Goal: Transaction & Acquisition: Download file/media

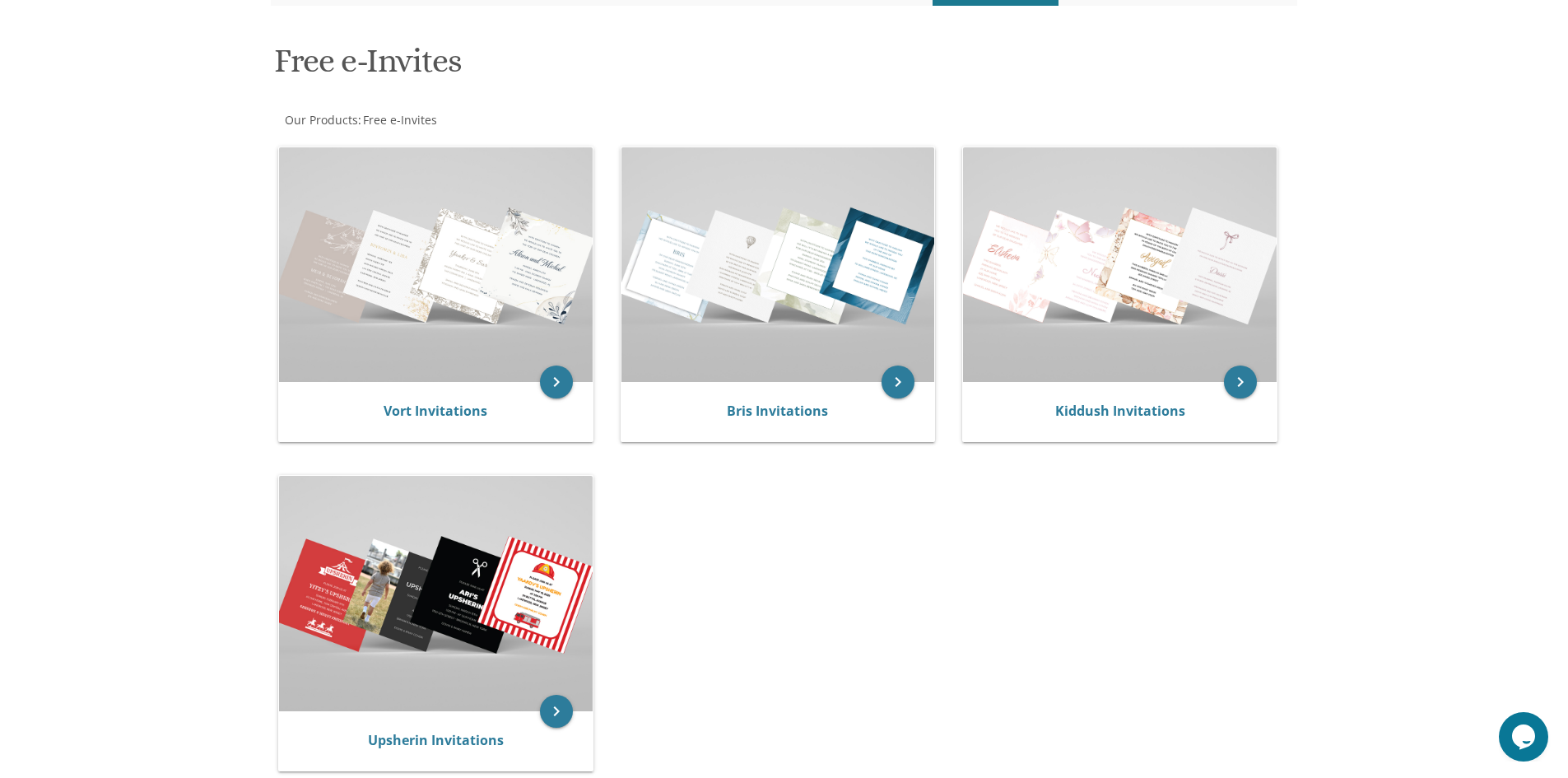
scroll to position [247, 0]
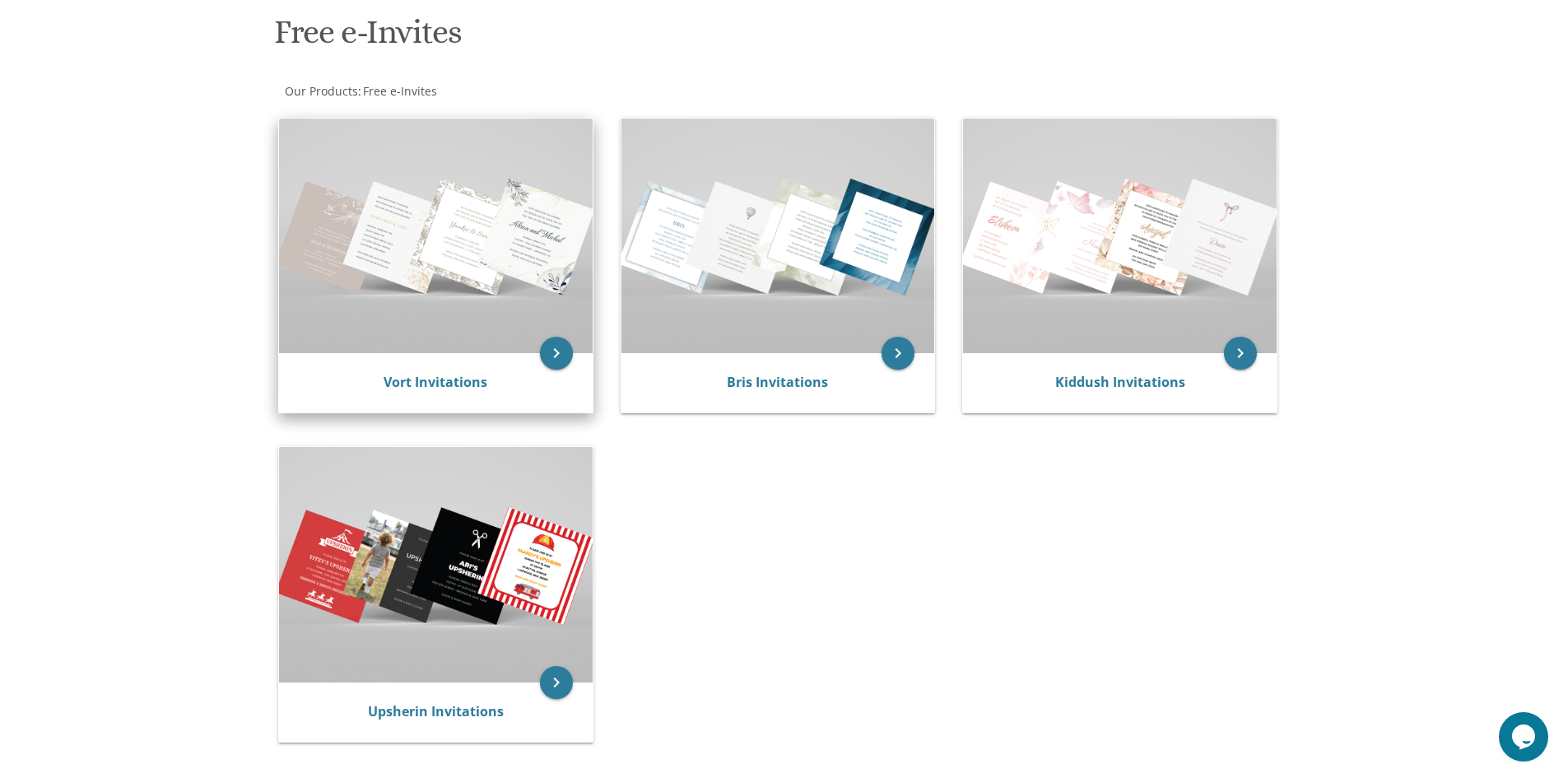
click at [418, 340] on img at bounding box center [437, 235] width 314 height 234
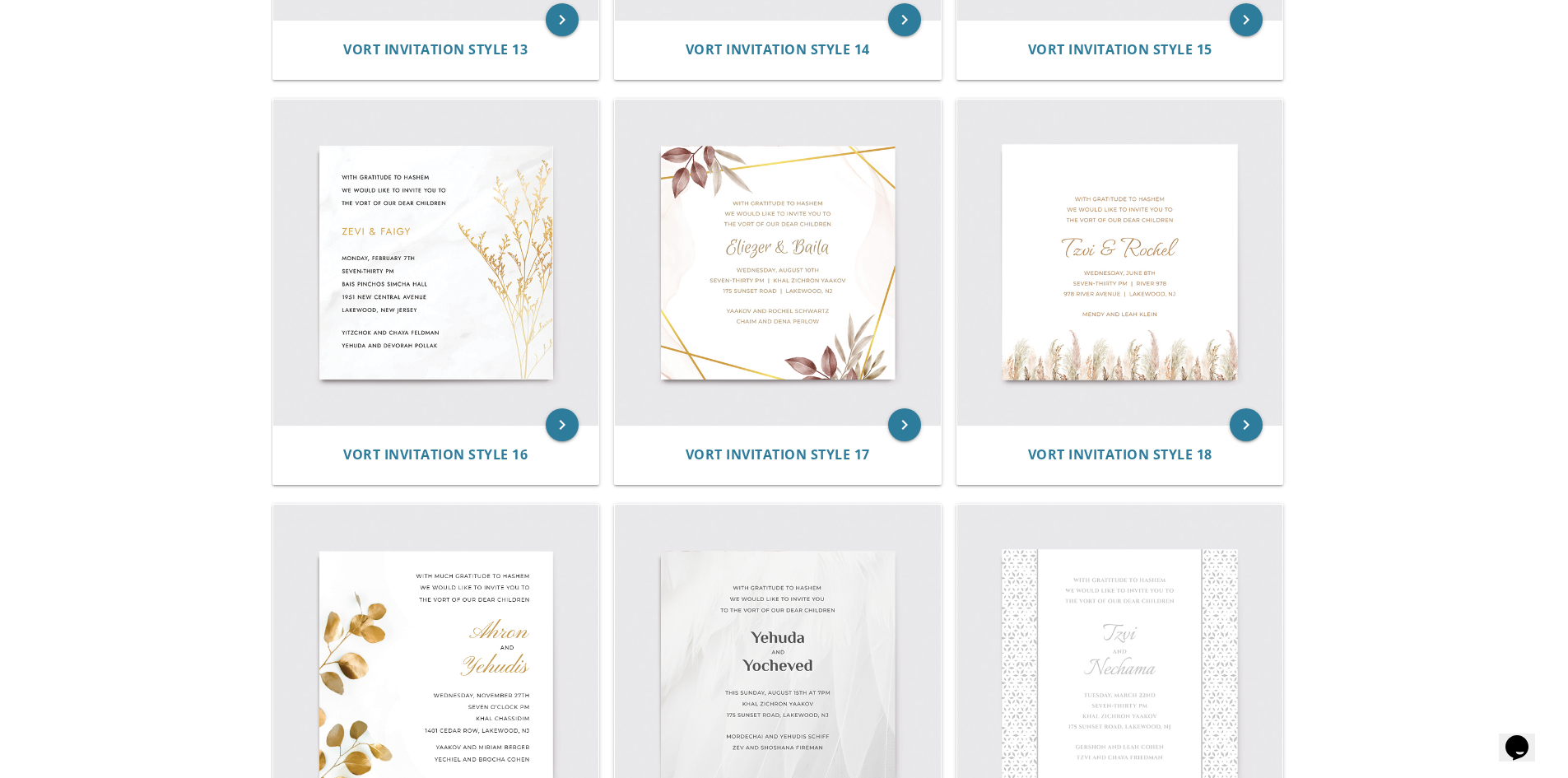
scroll to position [2304, 0]
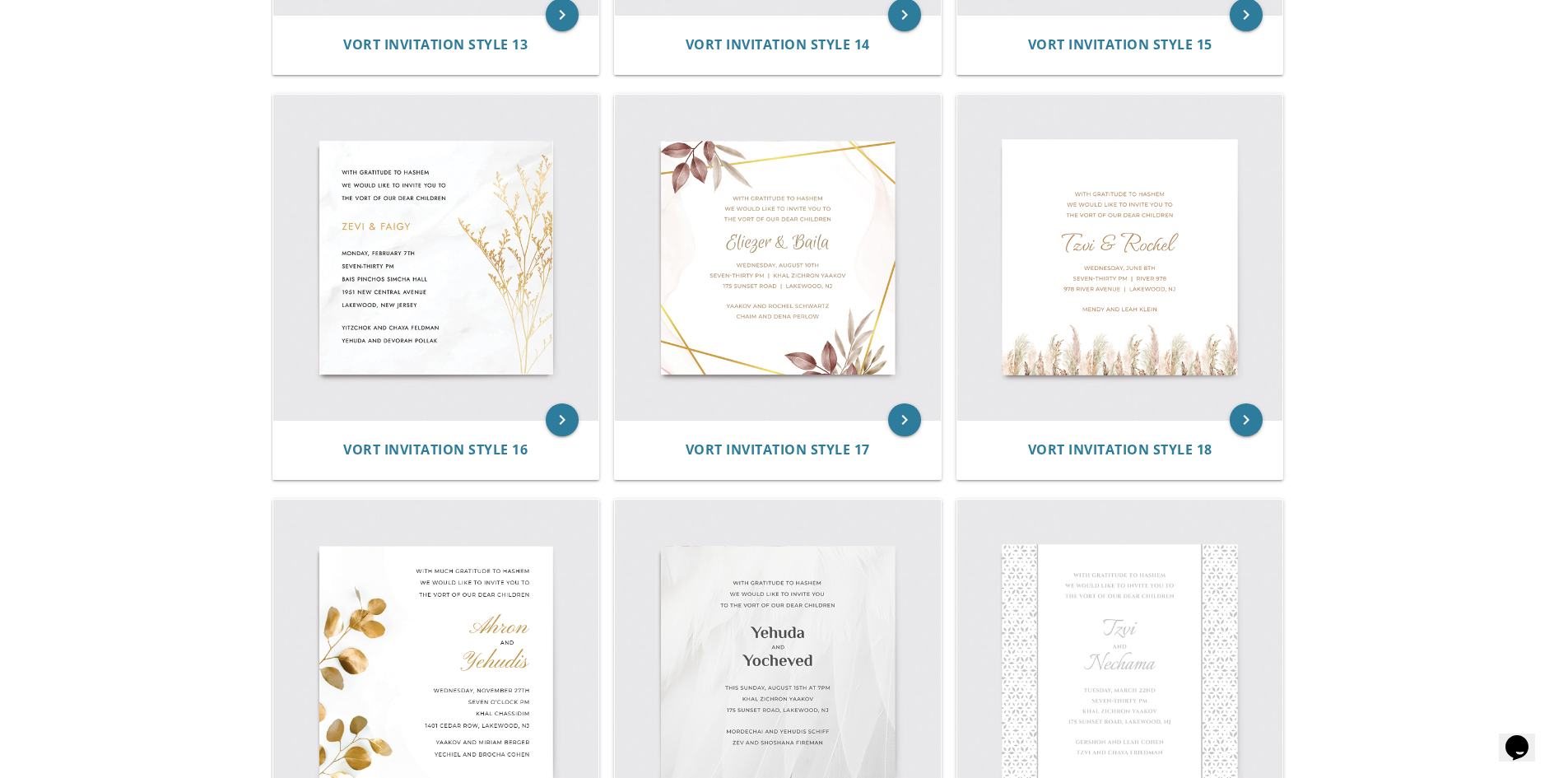
drag, startPoint x: 1535, startPoint y: 150, endPoint x: 1394, endPoint y: 59, distance: 167.8
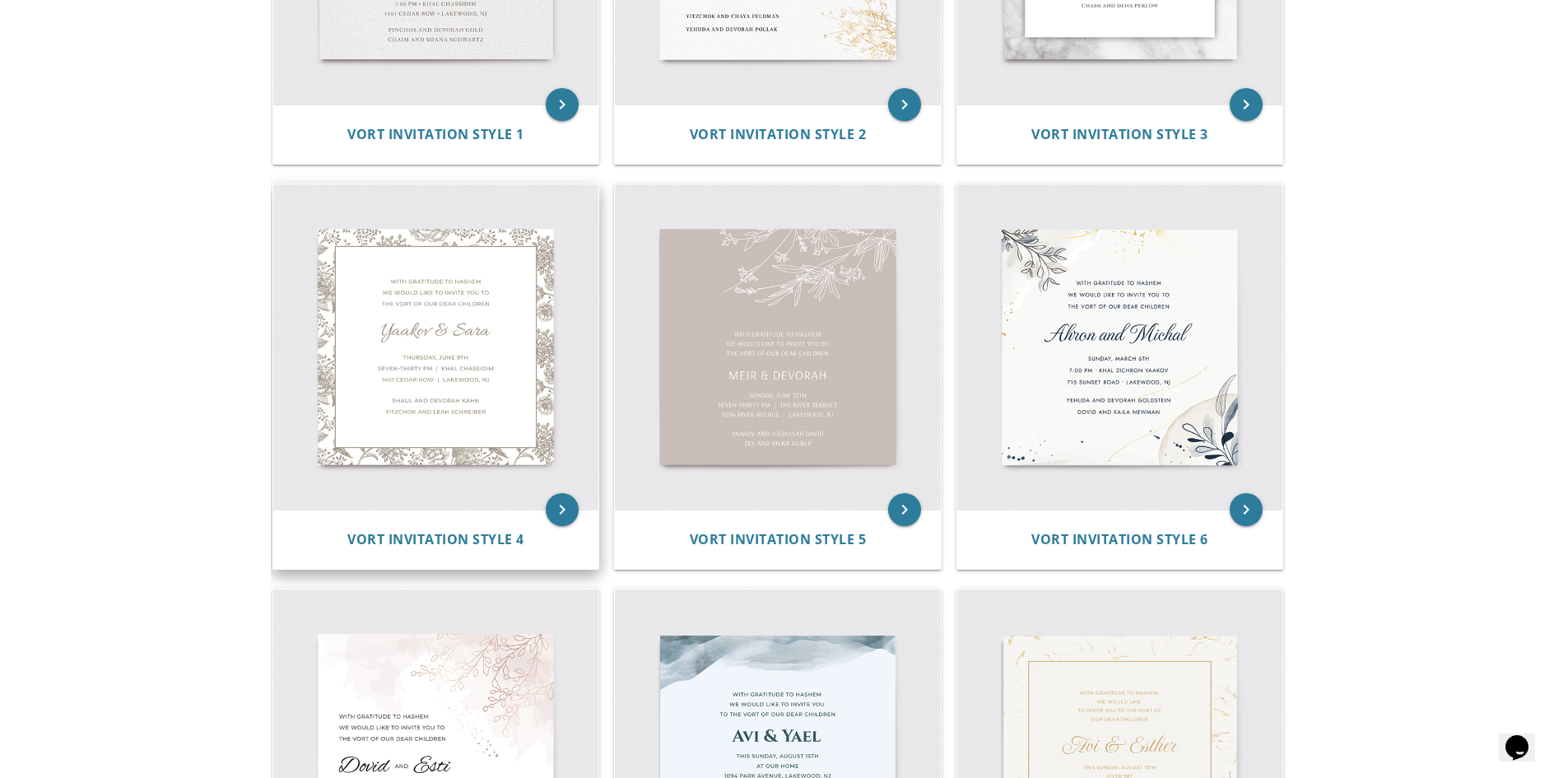
scroll to position [0, 0]
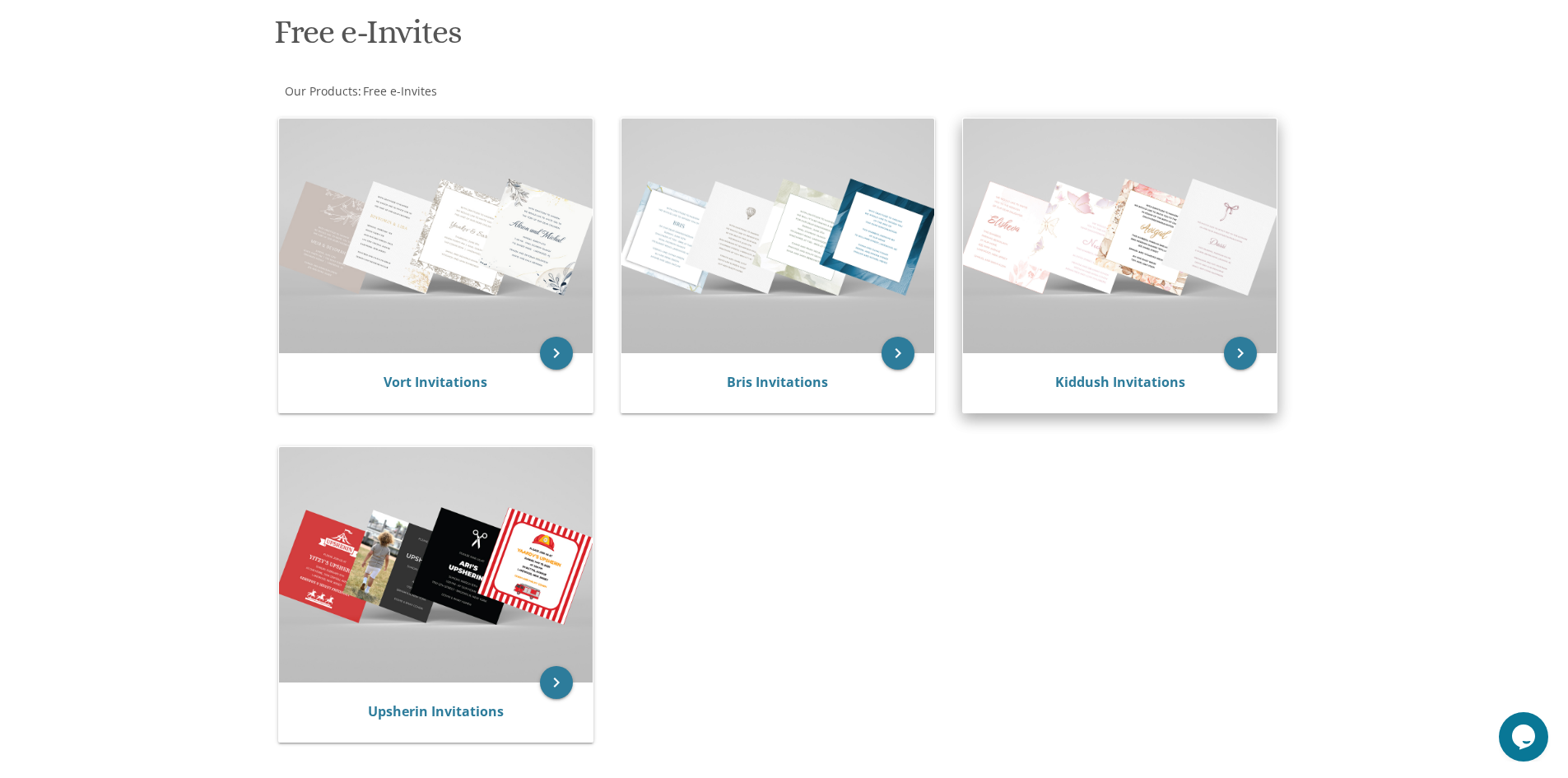
click at [1123, 367] on div "Kiddush Invitations" at bounding box center [1120, 383] width 314 height 59
drag, startPoint x: 1239, startPoint y: 355, endPoint x: 1237, endPoint y: 364, distance: 9.2
click at [1239, 356] on icon "keyboard_arrow_right" at bounding box center [1241, 353] width 33 height 33
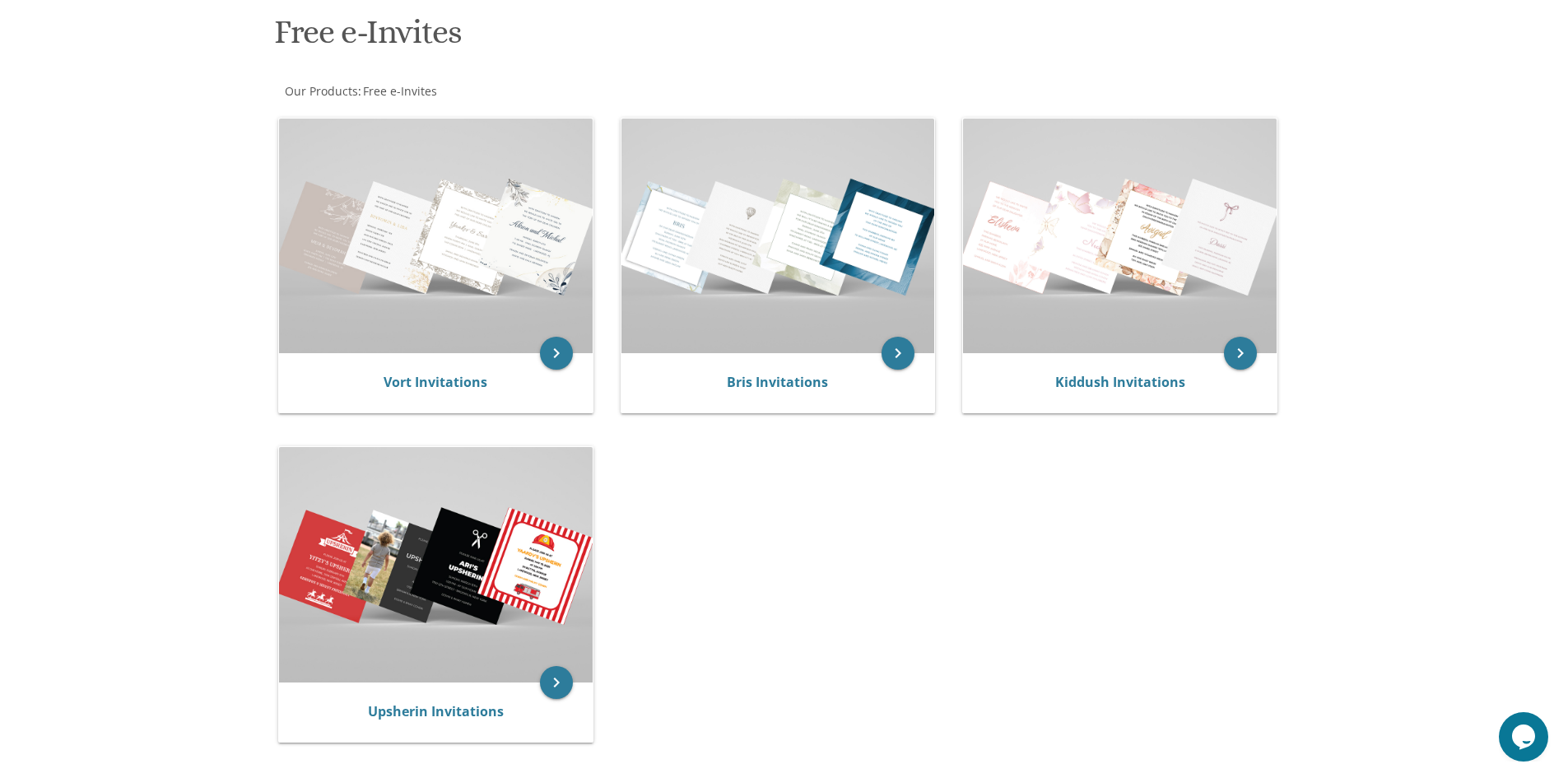
click at [1184, 453] on div "keyboard_arrow_right Vort Invitations keyboard_arrow_right Bris Invitations key…" at bounding box center [784, 433] width 1026 height 658
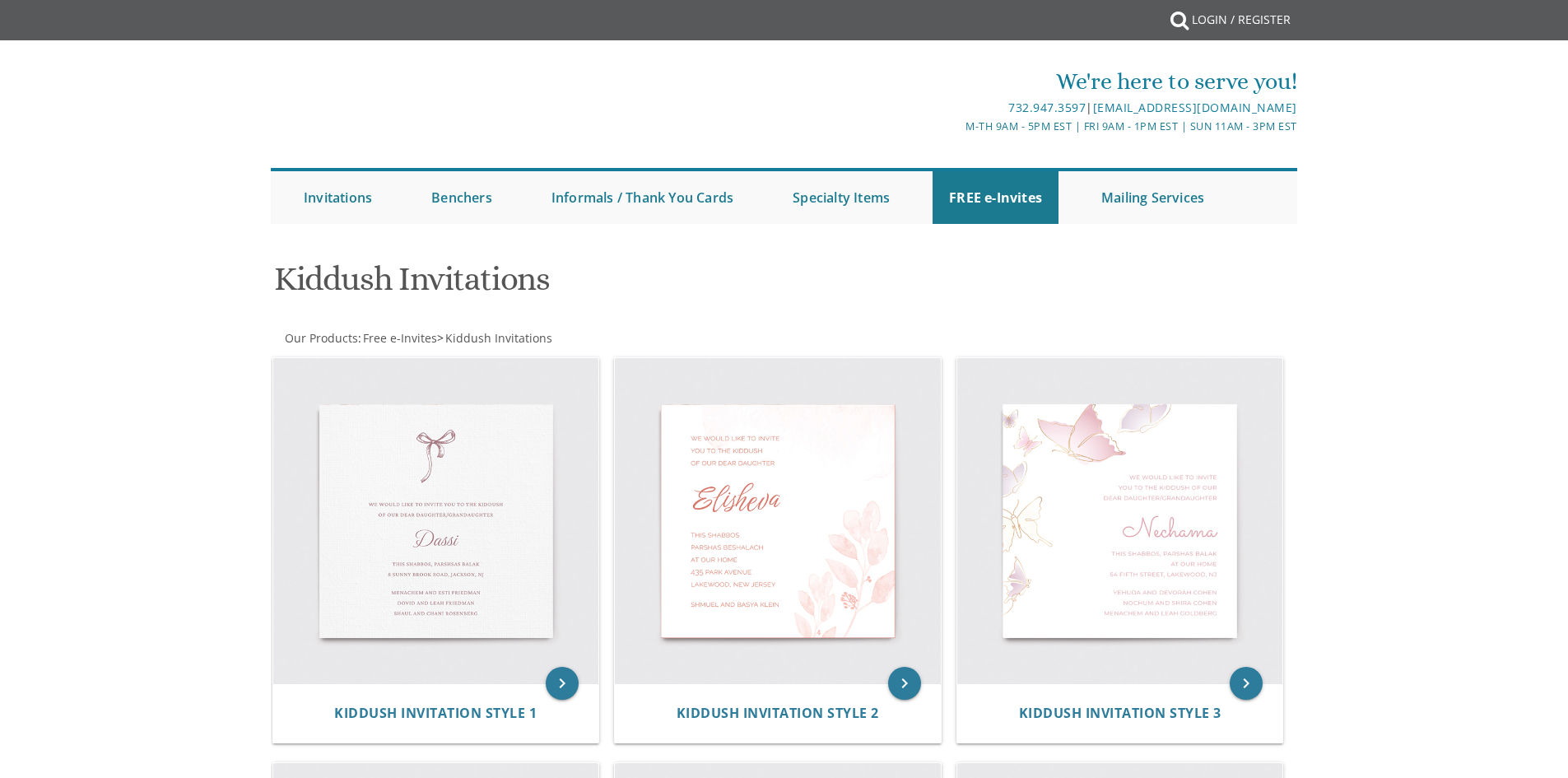
click at [1237, 351] on div "keyboard_arrow_right Kiddush Invitation Style 3" at bounding box center [1126, 552] width 343 height 405
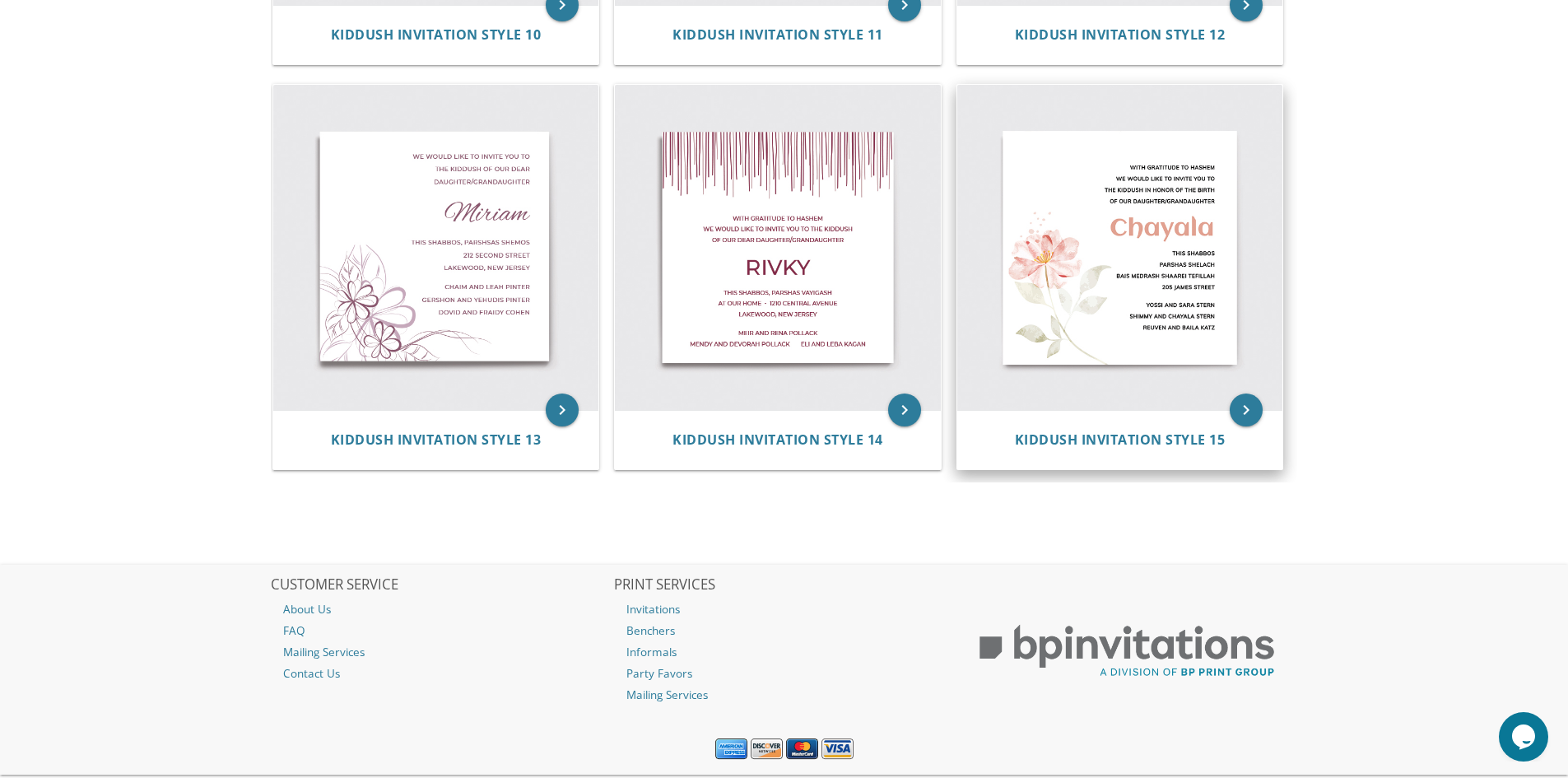
scroll to position [1935, 0]
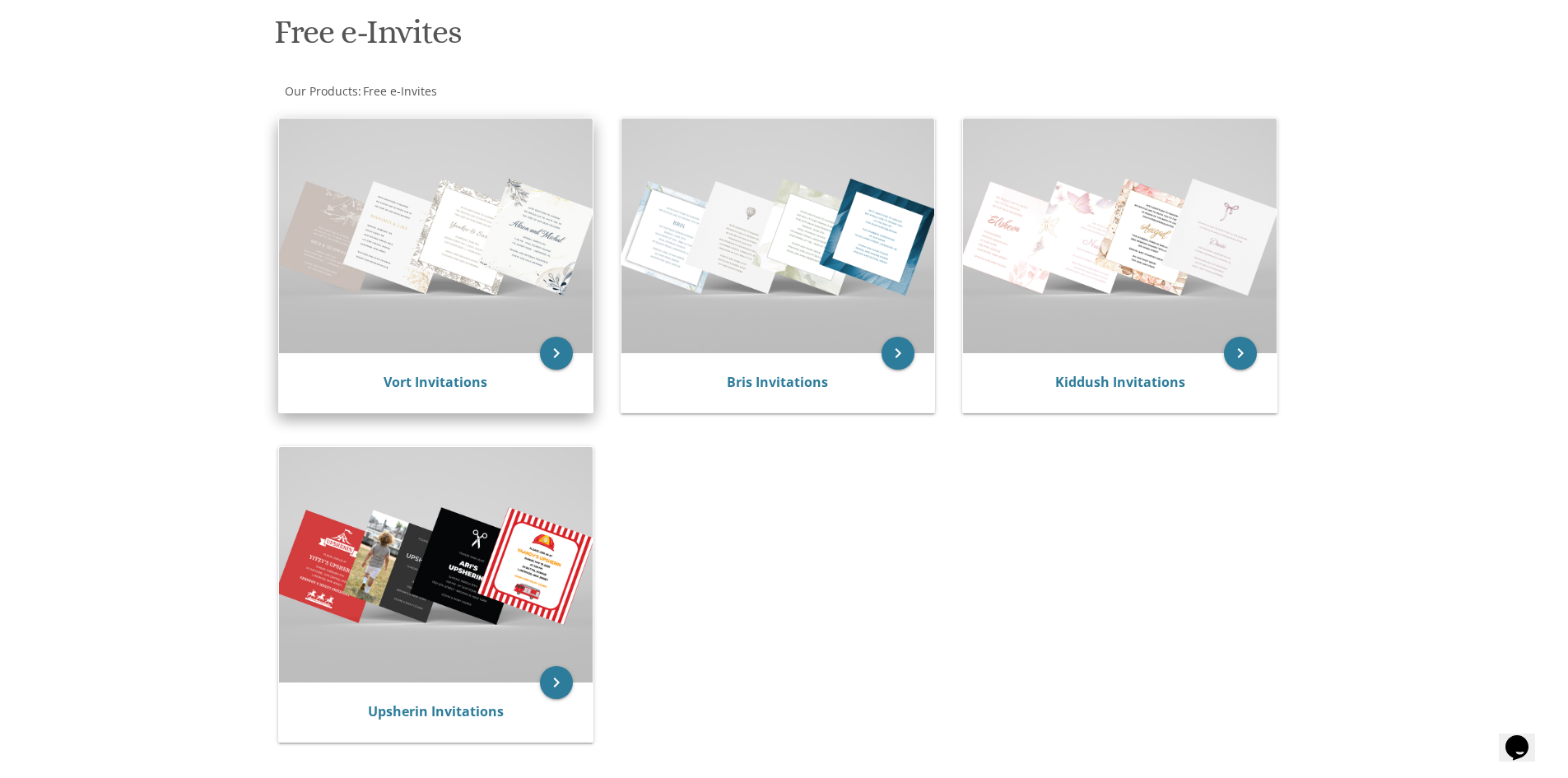
click at [400, 264] on img at bounding box center [437, 235] width 314 height 234
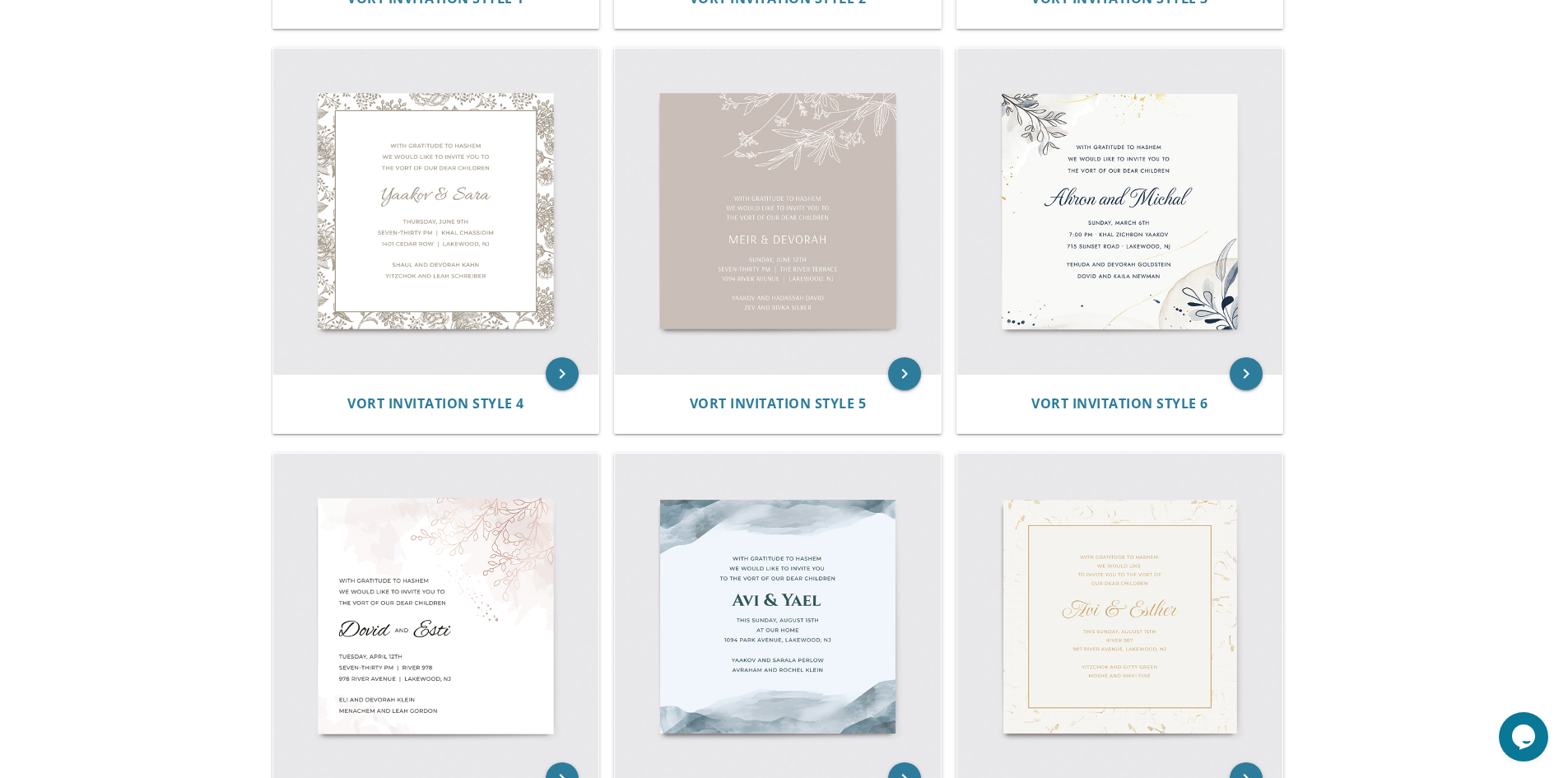
scroll to position [823, 0]
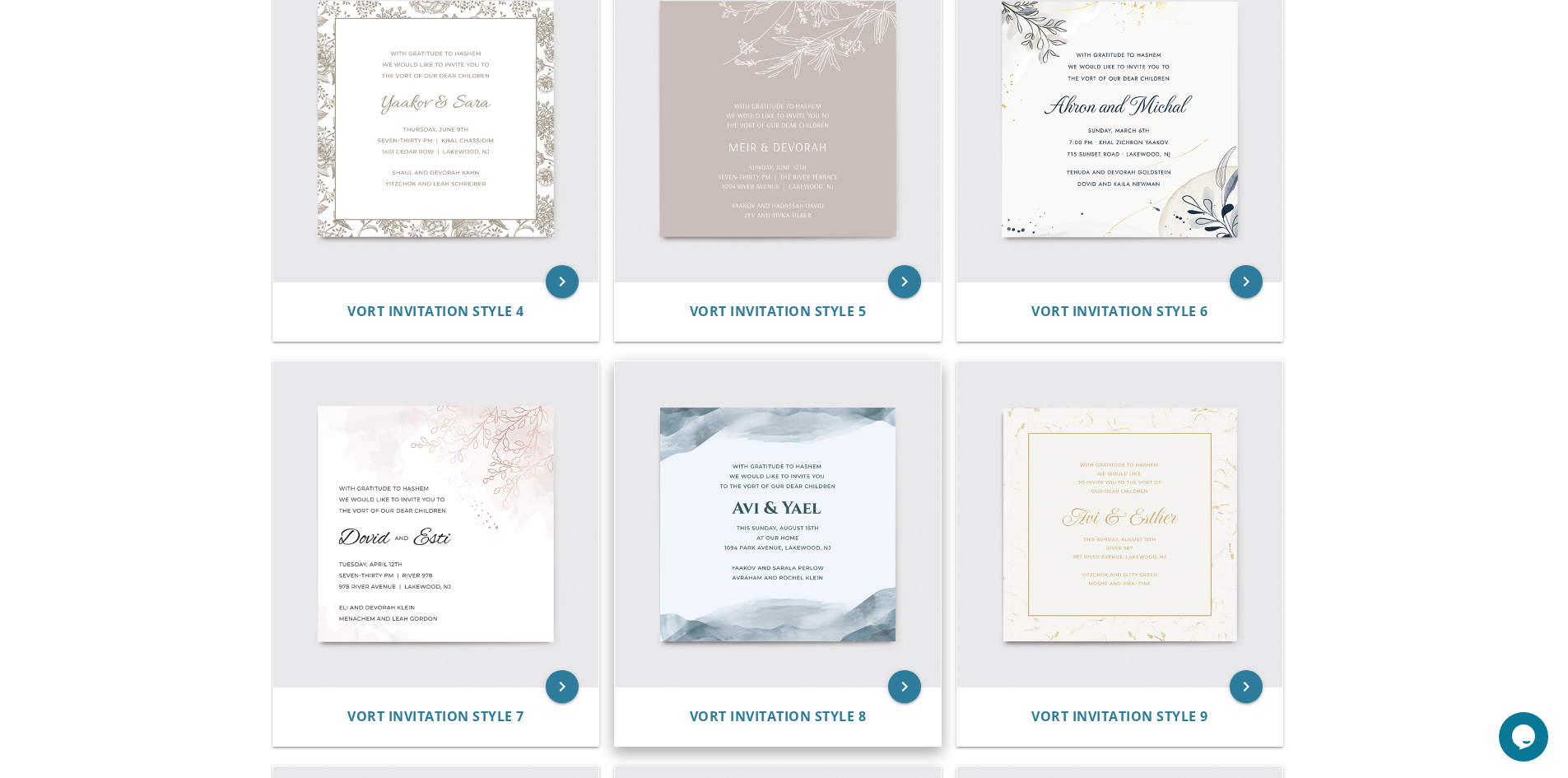
click at [803, 512] on img at bounding box center [777, 524] width 326 height 326
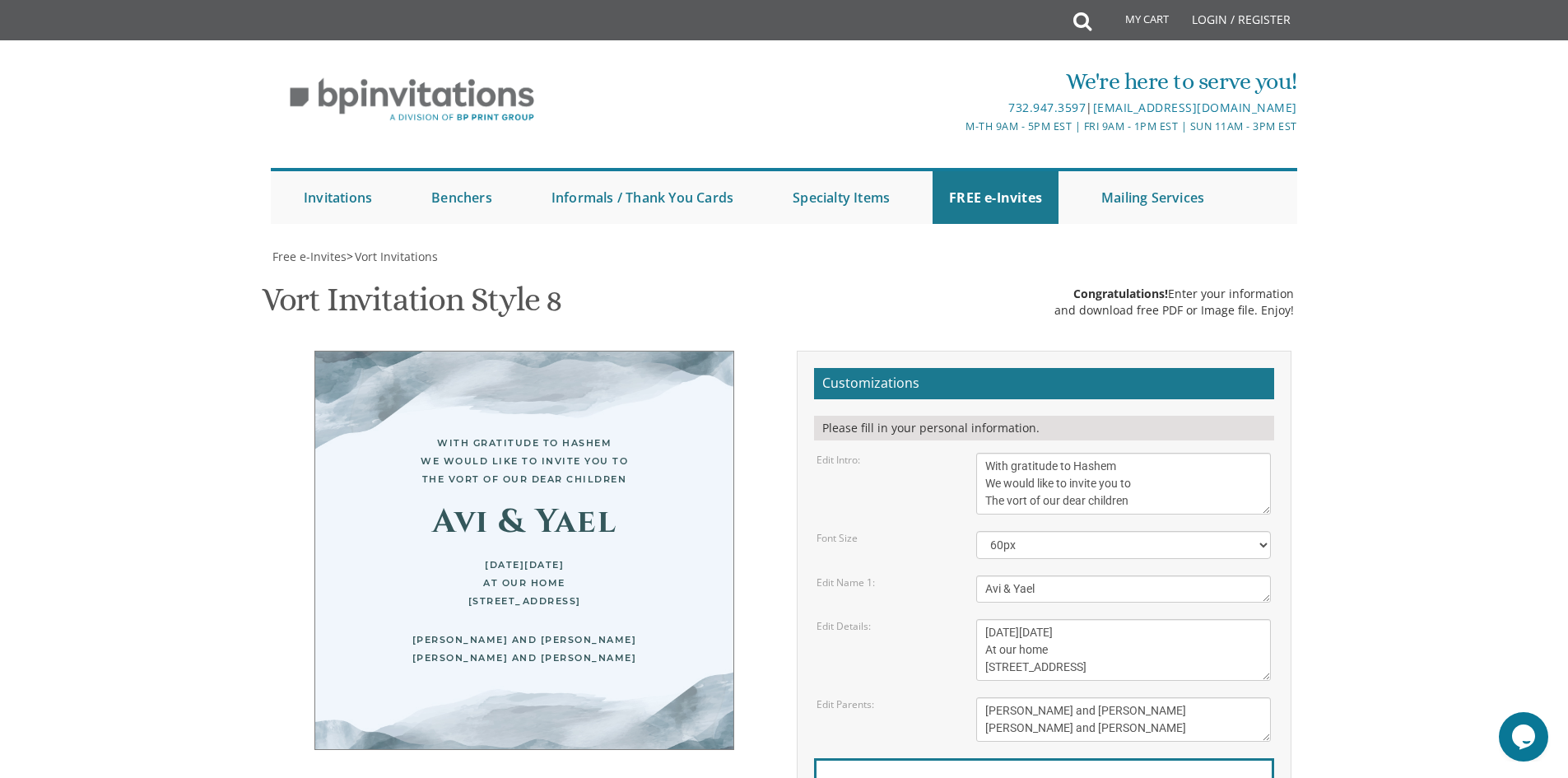
scroll to position [165, 0]
